Goal: Information Seeking & Learning: Learn about a topic

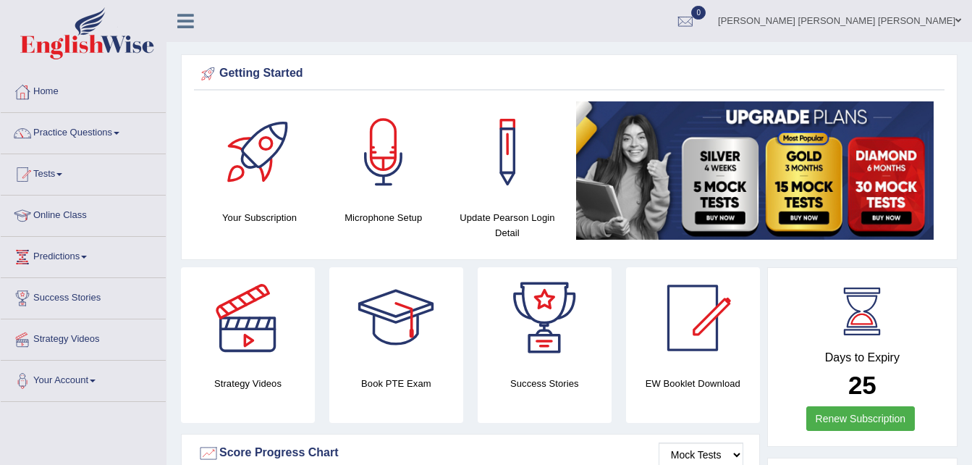
click at [124, 132] on link "Practice Questions" at bounding box center [83, 131] width 165 height 36
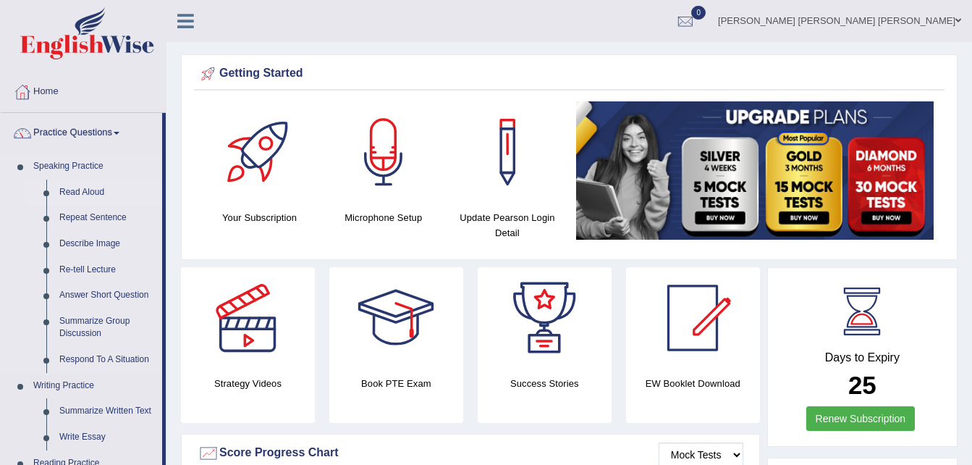
click at [96, 191] on link "Read Aloud" at bounding box center [107, 192] width 109 height 26
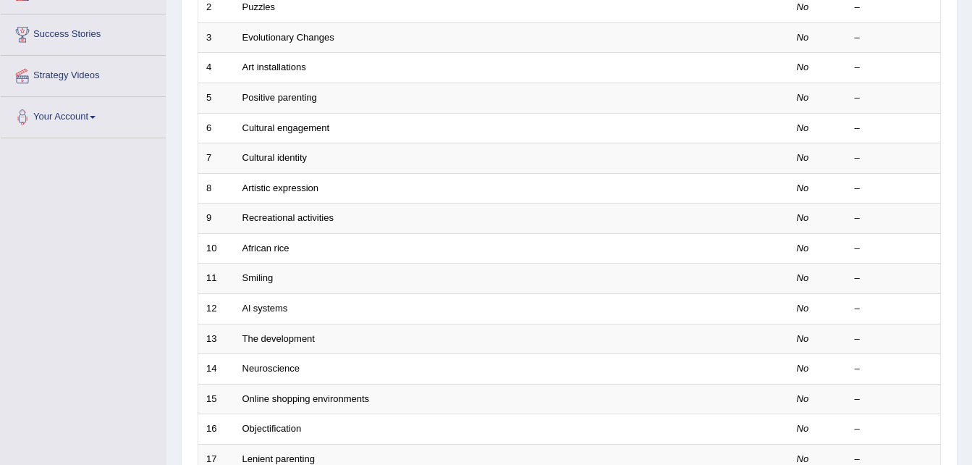
scroll to position [82, 0]
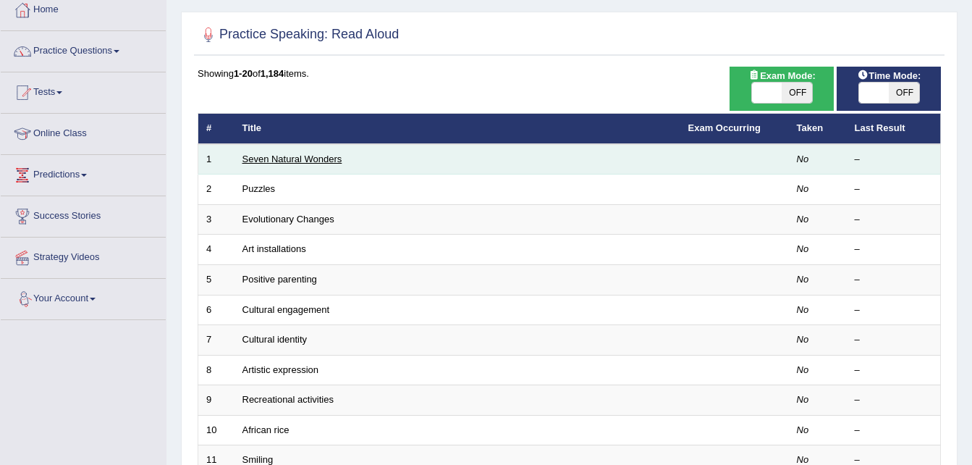
click at [305, 155] on link "Seven Natural Wonders" at bounding box center [292, 158] width 100 height 11
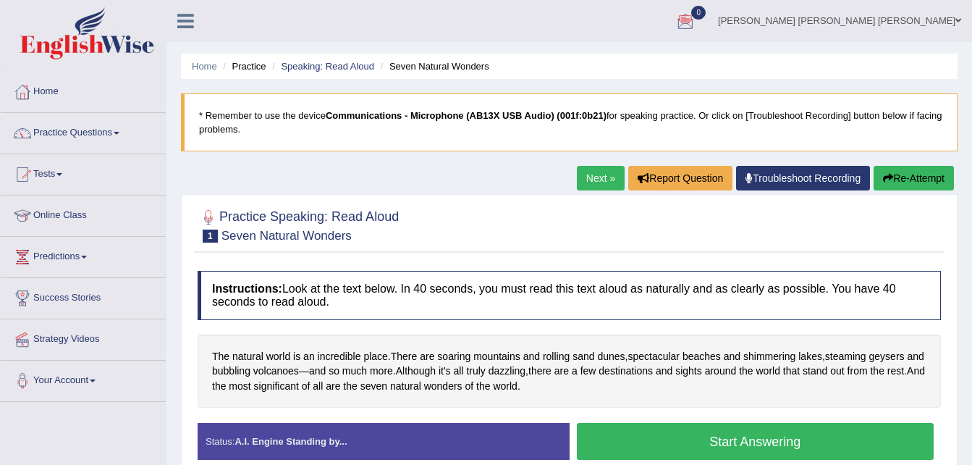
click at [694, 62] on ul "Home Practice Speaking: Read Aloud Seven Natural Wonders" at bounding box center [569, 66] width 776 height 25
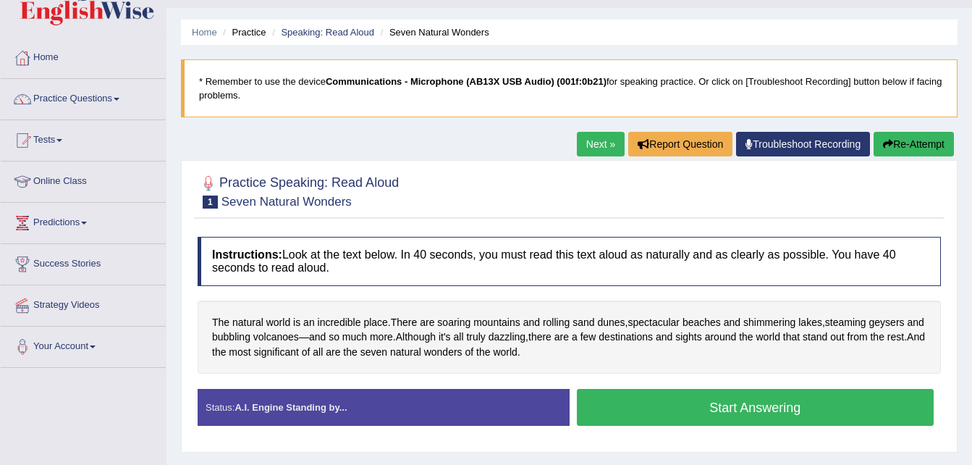
scroll to position [35, 0]
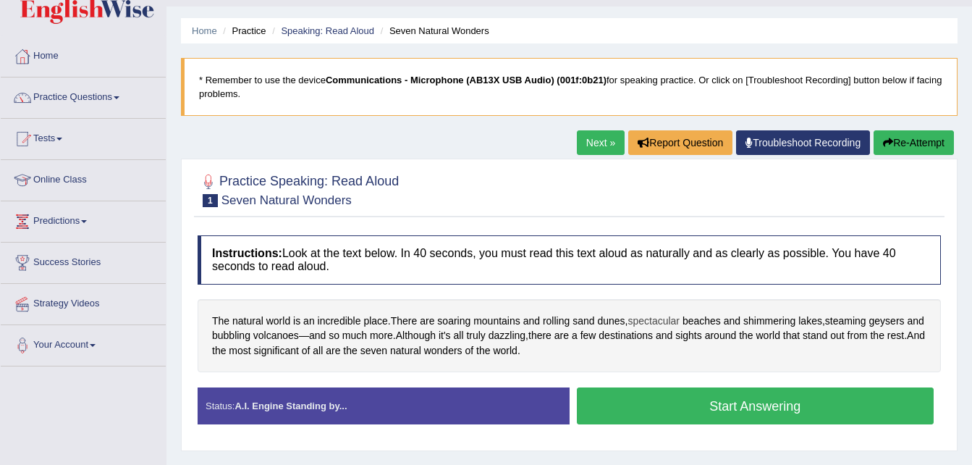
click at [662, 319] on span "spectacular" at bounding box center [653, 320] width 52 height 15
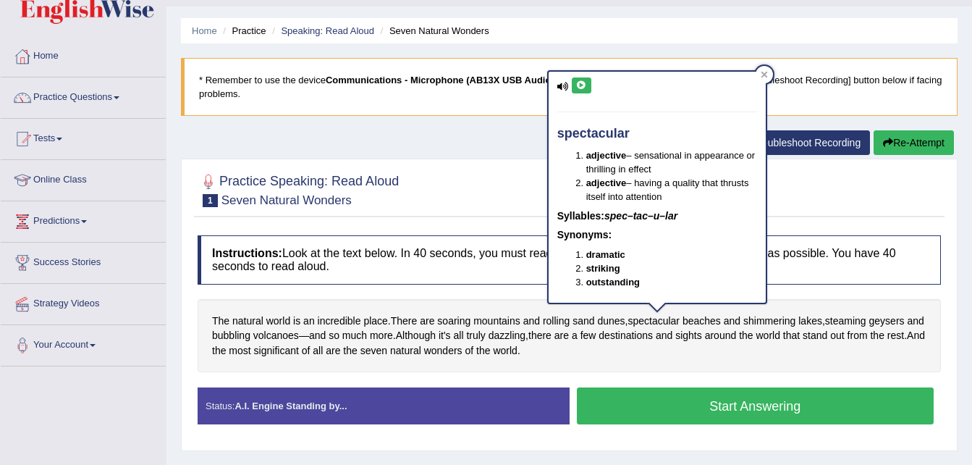
click at [578, 84] on icon at bounding box center [581, 85] width 11 height 9
click at [584, 84] on icon at bounding box center [581, 85] width 11 height 9
click at [664, 356] on div "The natural world is an incredible place . There are soaring mountains and roll…" at bounding box center [569, 336] width 743 height 74
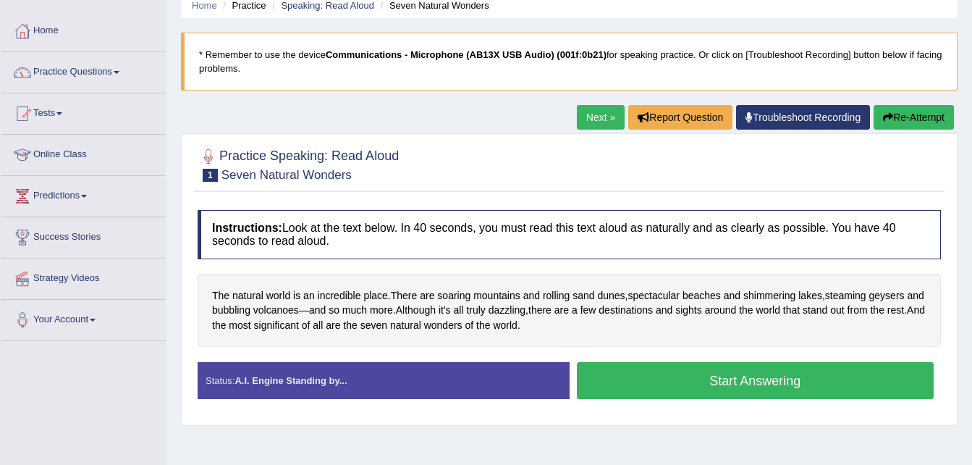
scroll to position [59, 0]
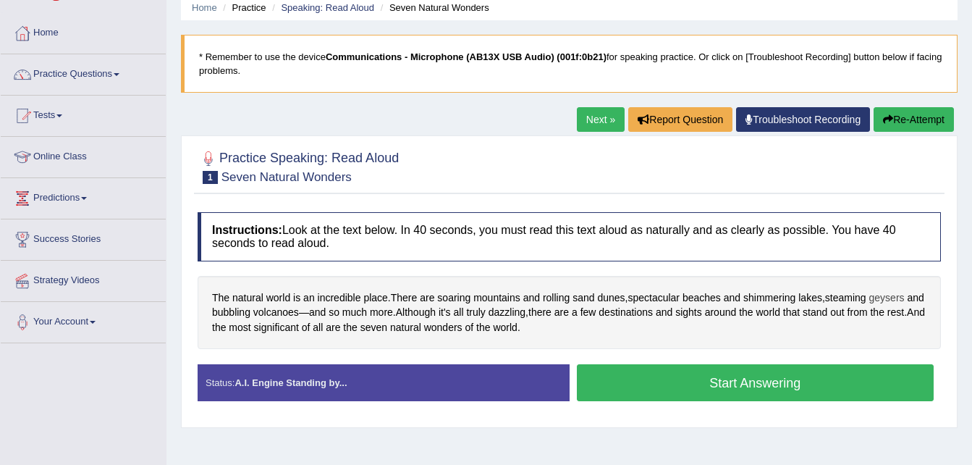
click at [889, 299] on span "geysers" at bounding box center [886, 297] width 35 height 15
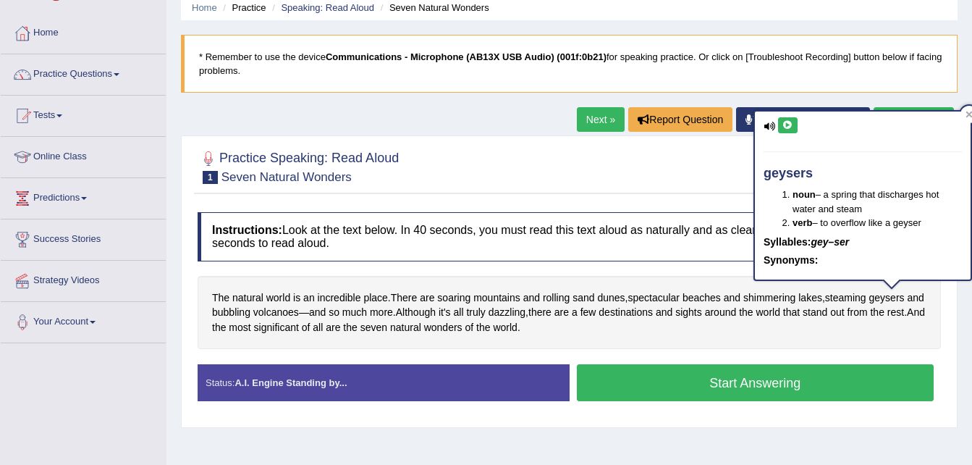
click at [787, 124] on icon at bounding box center [787, 125] width 11 height 9
click at [488, 171] on div at bounding box center [569, 166] width 743 height 44
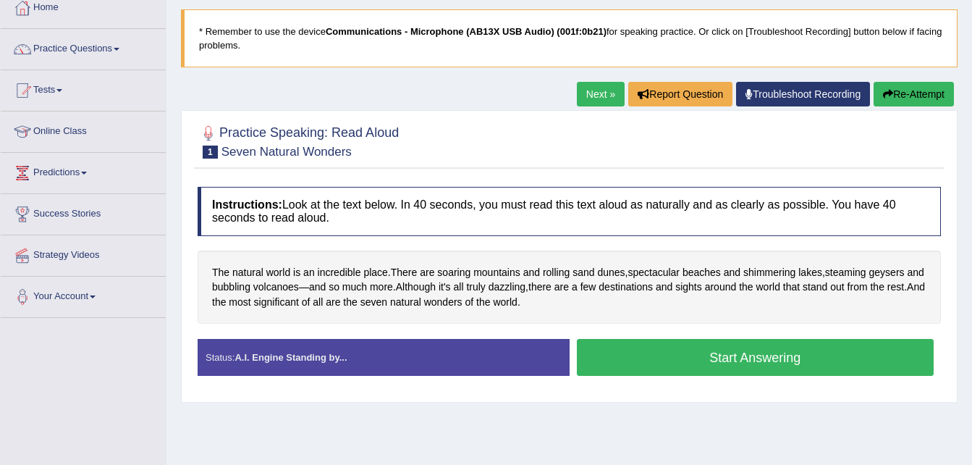
scroll to position [82, 0]
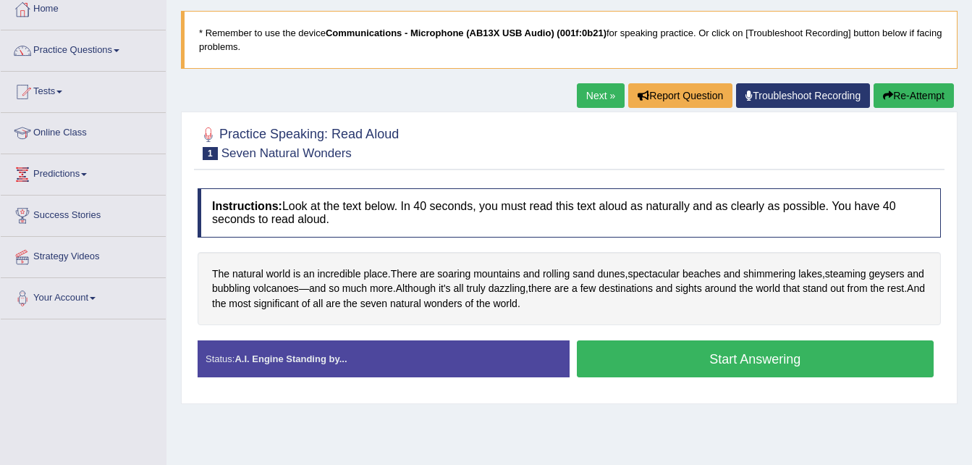
click at [729, 357] on button "Start Answering" at bounding box center [755, 358] width 357 height 37
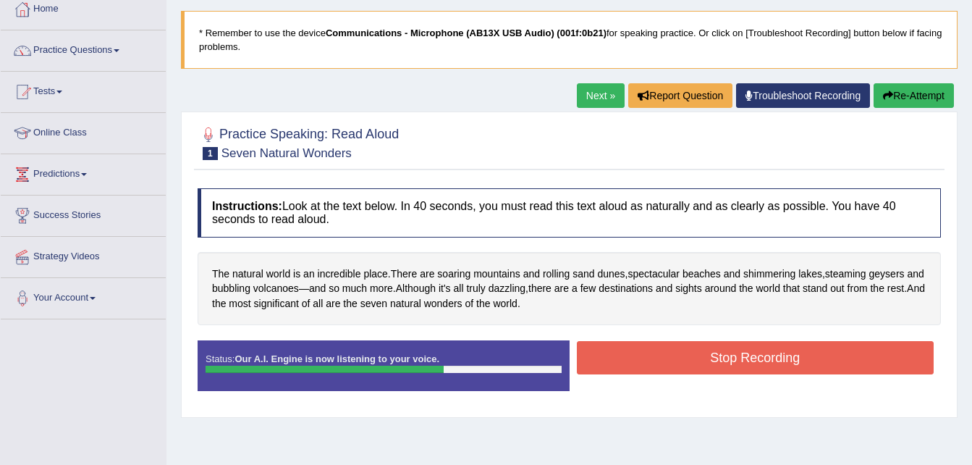
click at [716, 344] on button "Stop Recording" at bounding box center [755, 357] width 357 height 33
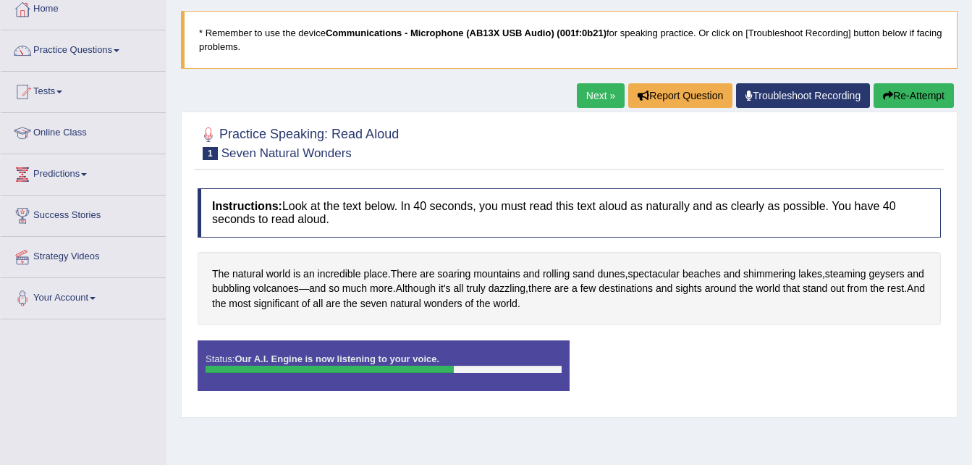
drag, startPoint x: 716, startPoint y: 344, endPoint x: 834, endPoint y: 386, distance: 125.9
click at [834, 386] on div "Status: Our A.I. Engine is now listening to your voice. Start Answering Stop Re…" at bounding box center [569, 372] width 743 height 65
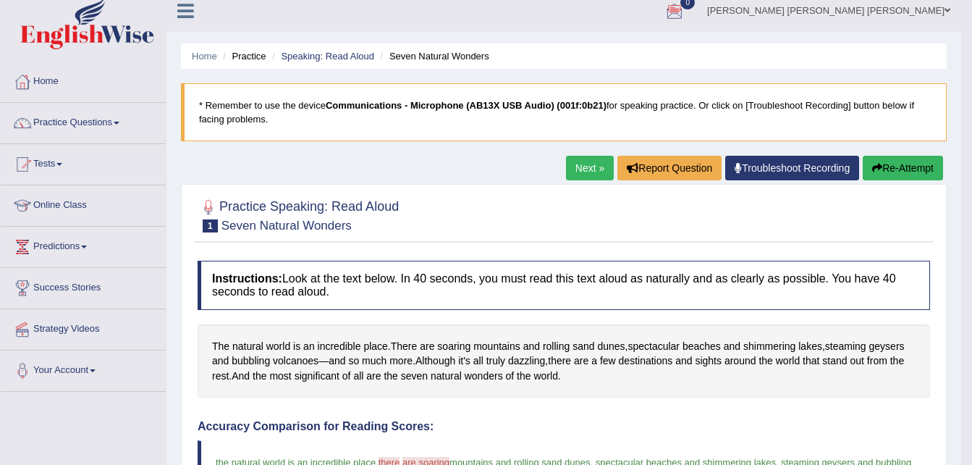
scroll to position [0, 0]
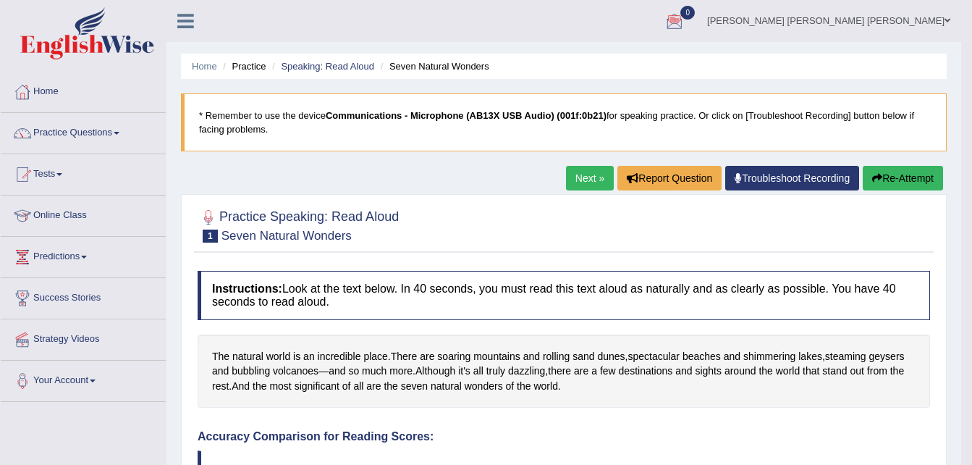
click at [900, 172] on button "Re-Attempt" at bounding box center [903, 178] width 80 height 25
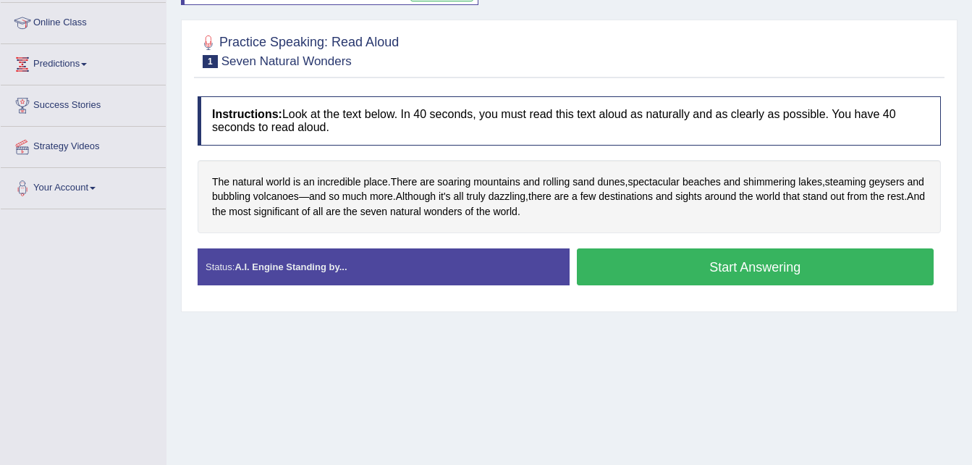
click at [745, 258] on button "Start Answering" at bounding box center [755, 266] width 357 height 37
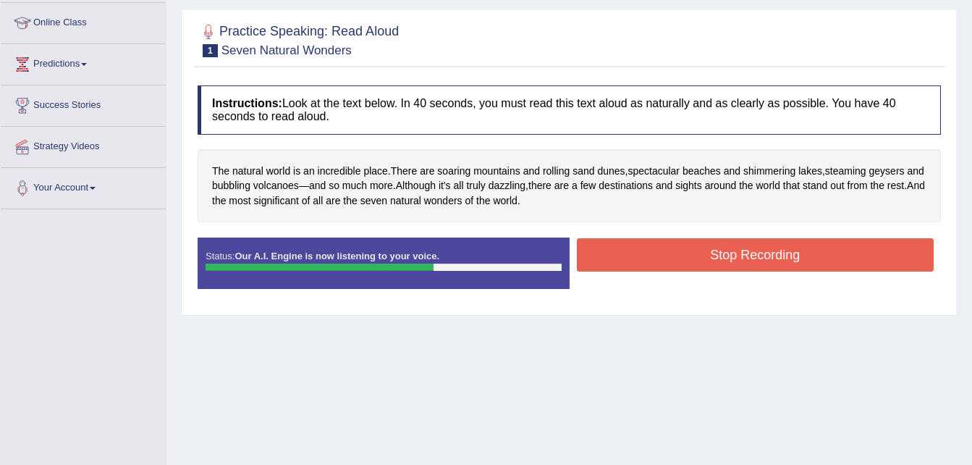
click at [745, 258] on button "Stop Recording" at bounding box center [755, 254] width 357 height 33
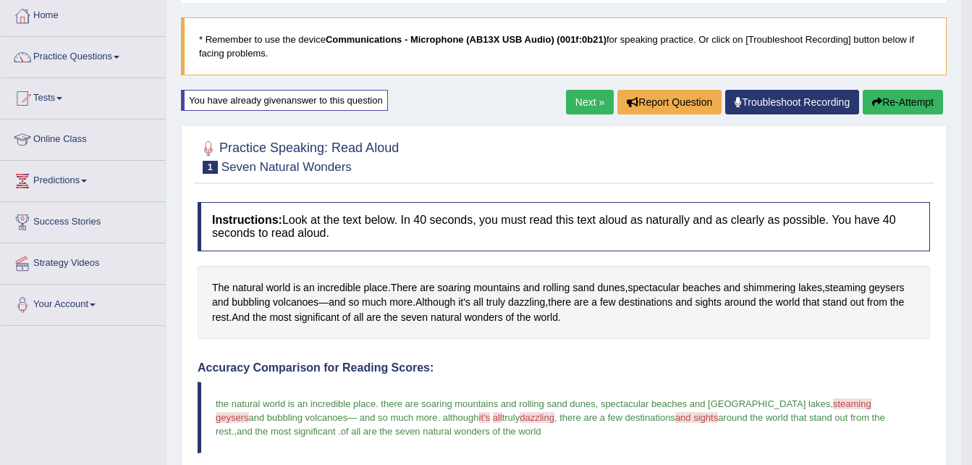
scroll to position [66, 0]
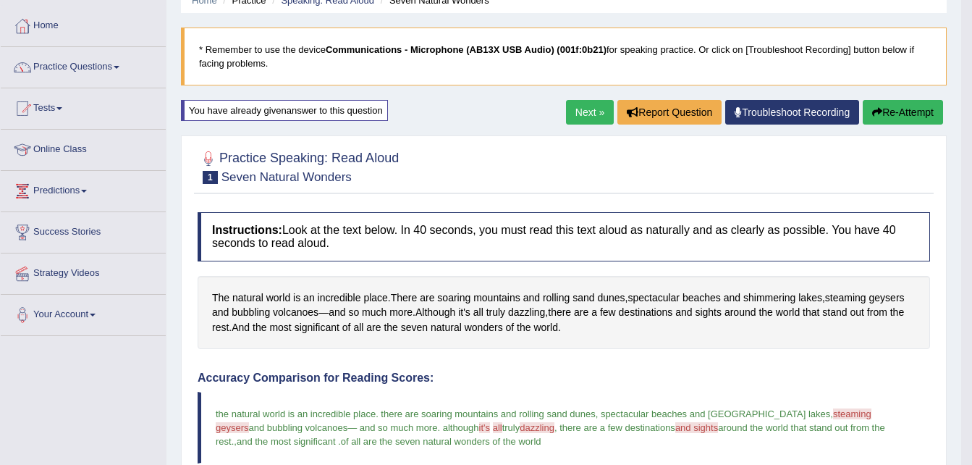
click at [582, 103] on link "Next »" at bounding box center [590, 112] width 48 height 25
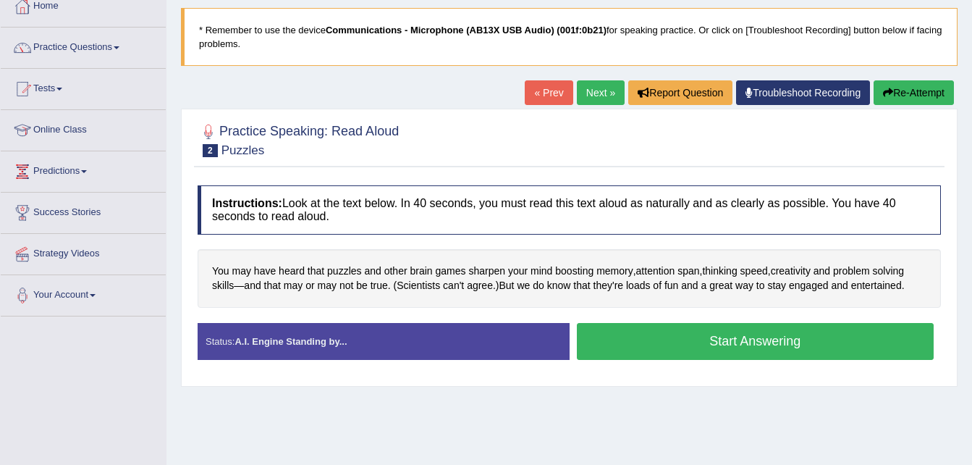
scroll to position [94, 0]
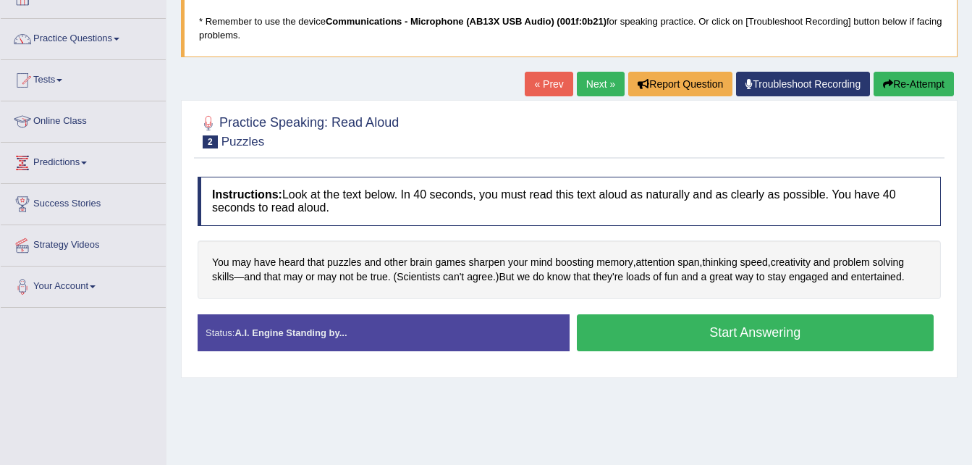
click at [700, 339] on button "Start Answering" at bounding box center [755, 332] width 357 height 37
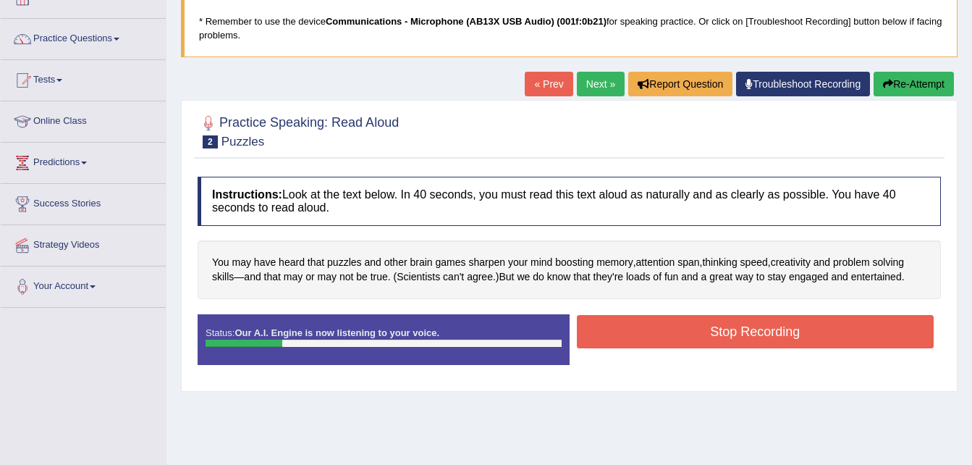
click at [897, 82] on button "Re-Attempt" at bounding box center [913, 84] width 80 height 25
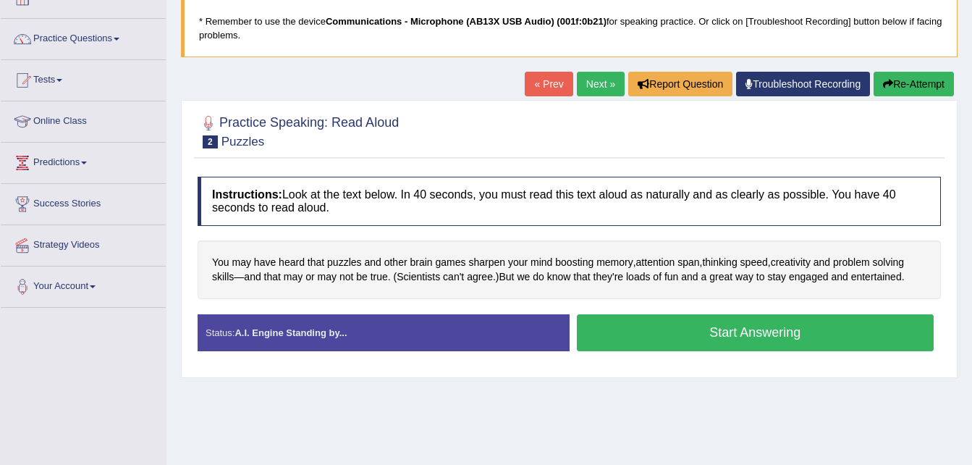
click at [731, 339] on button "Start Answering" at bounding box center [755, 332] width 357 height 37
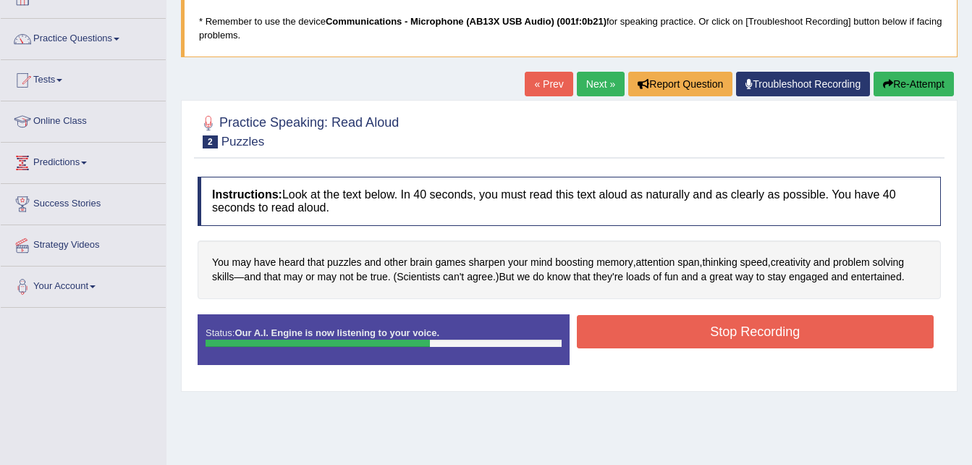
click at [667, 329] on button "Stop Recording" at bounding box center [755, 331] width 357 height 33
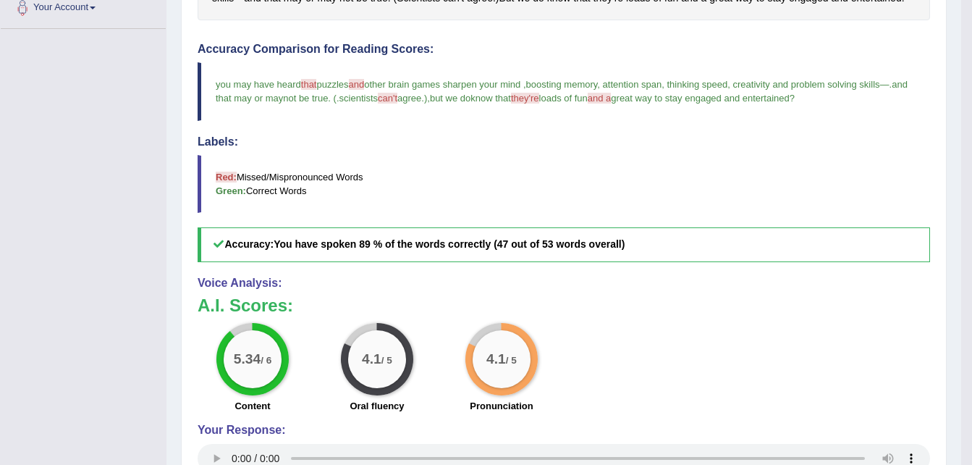
scroll to position [375, 0]
